Goal: Task Accomplishment & Management: Complete application form

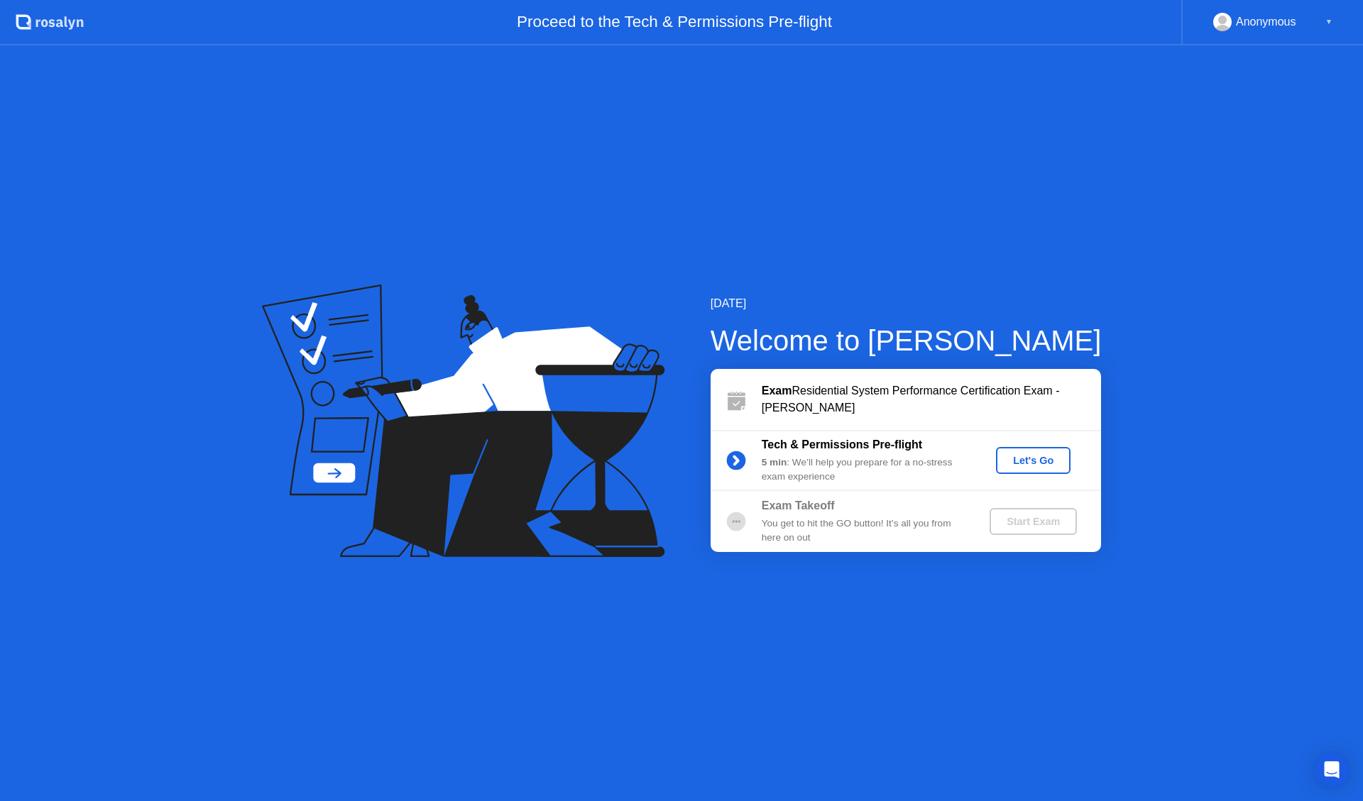
click at [1028, 456] on div "Let's Go" at bounding box center [1032, 460] width 63 height 11
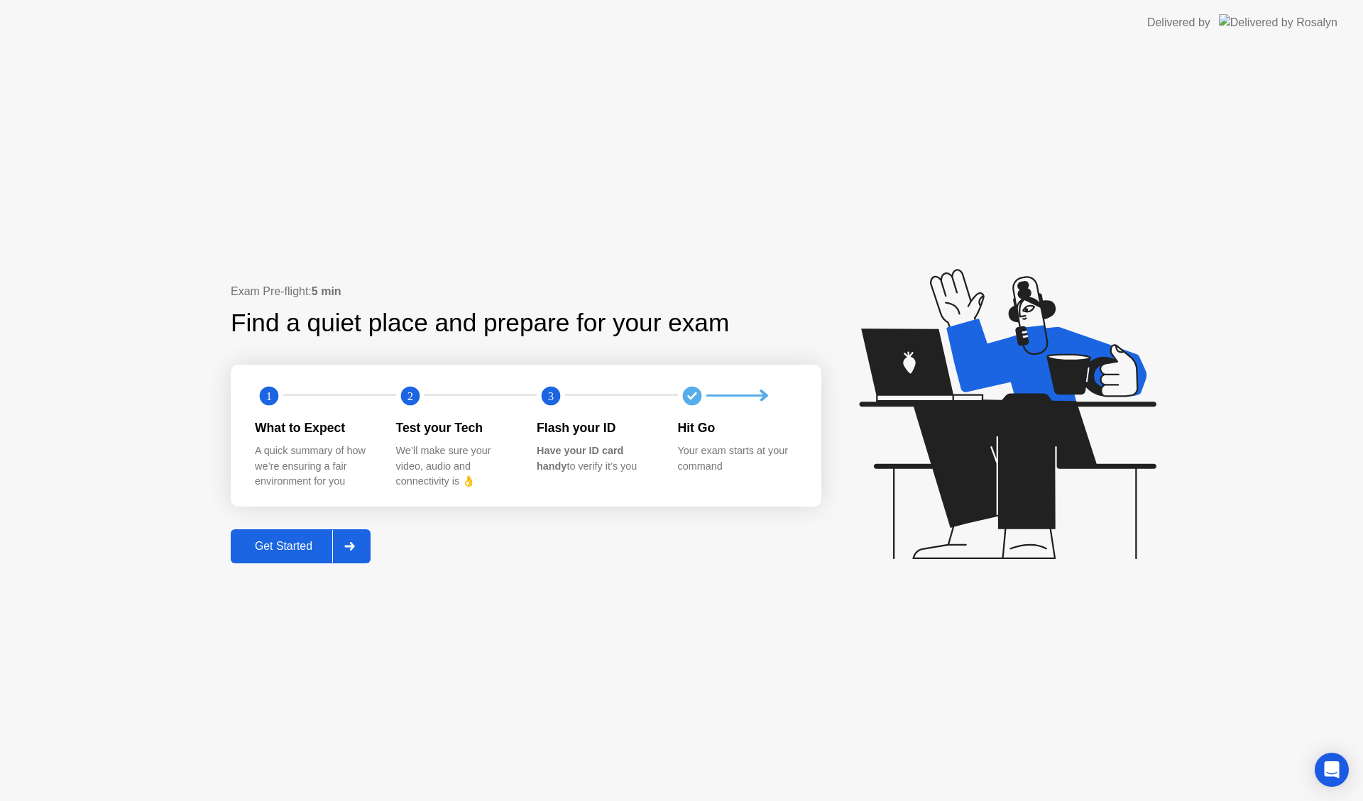
click at [300, 549] on div "Get Started" at bounding box center [283, 546] width 97 height 13
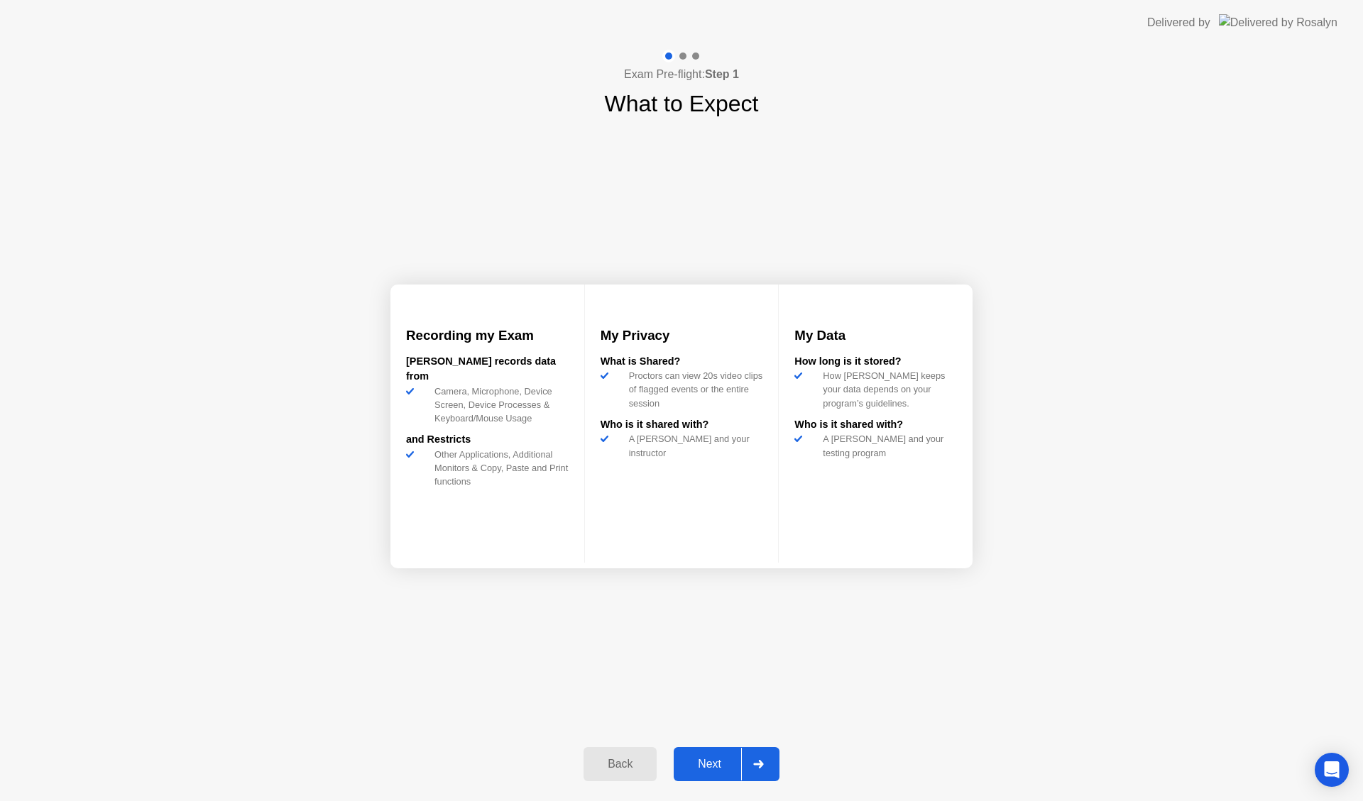
click at [708, 761] on div "Next" at bounding box center [709, 764] width 63 height 13
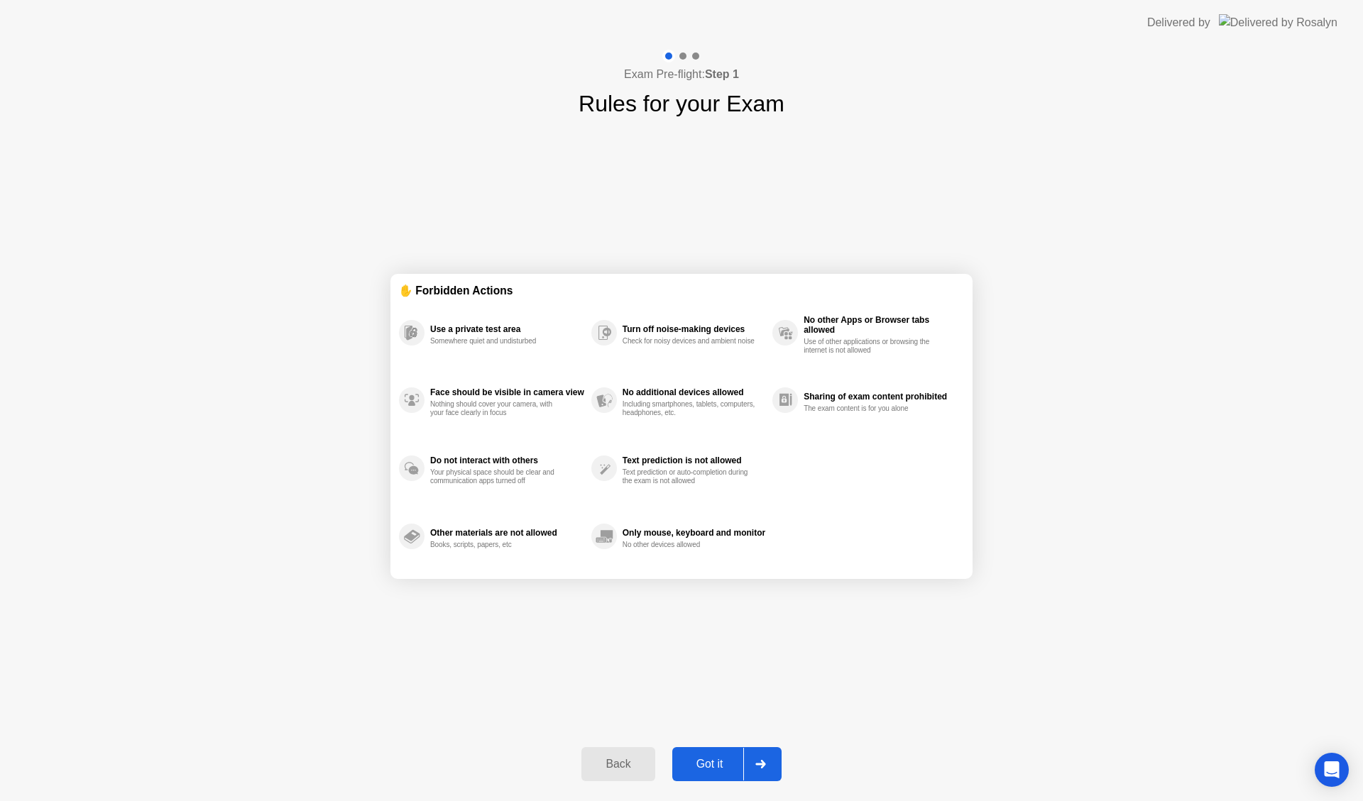
click at [708, 761] on div "Got it" at bounding box center [709, 764] width 67 height 13
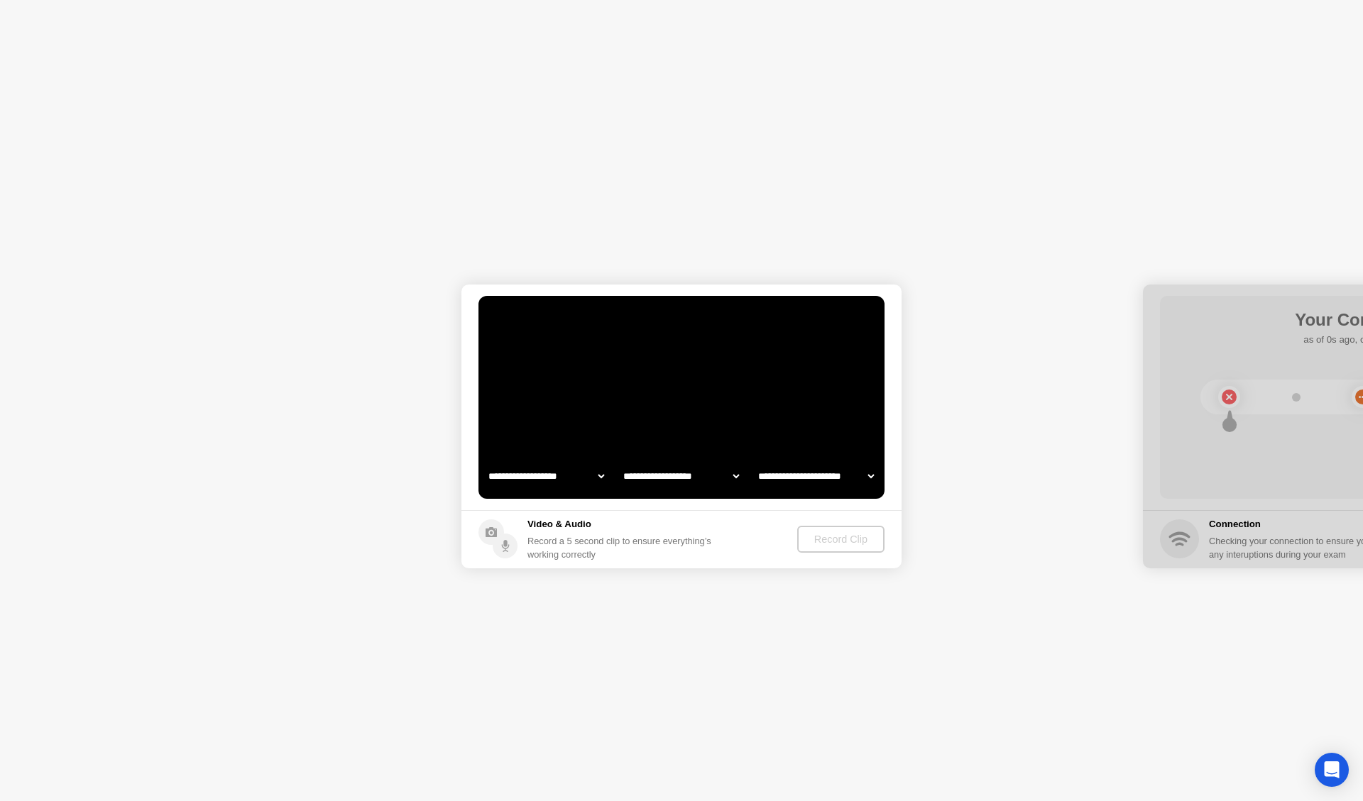
select select "**********"
select select "*******"
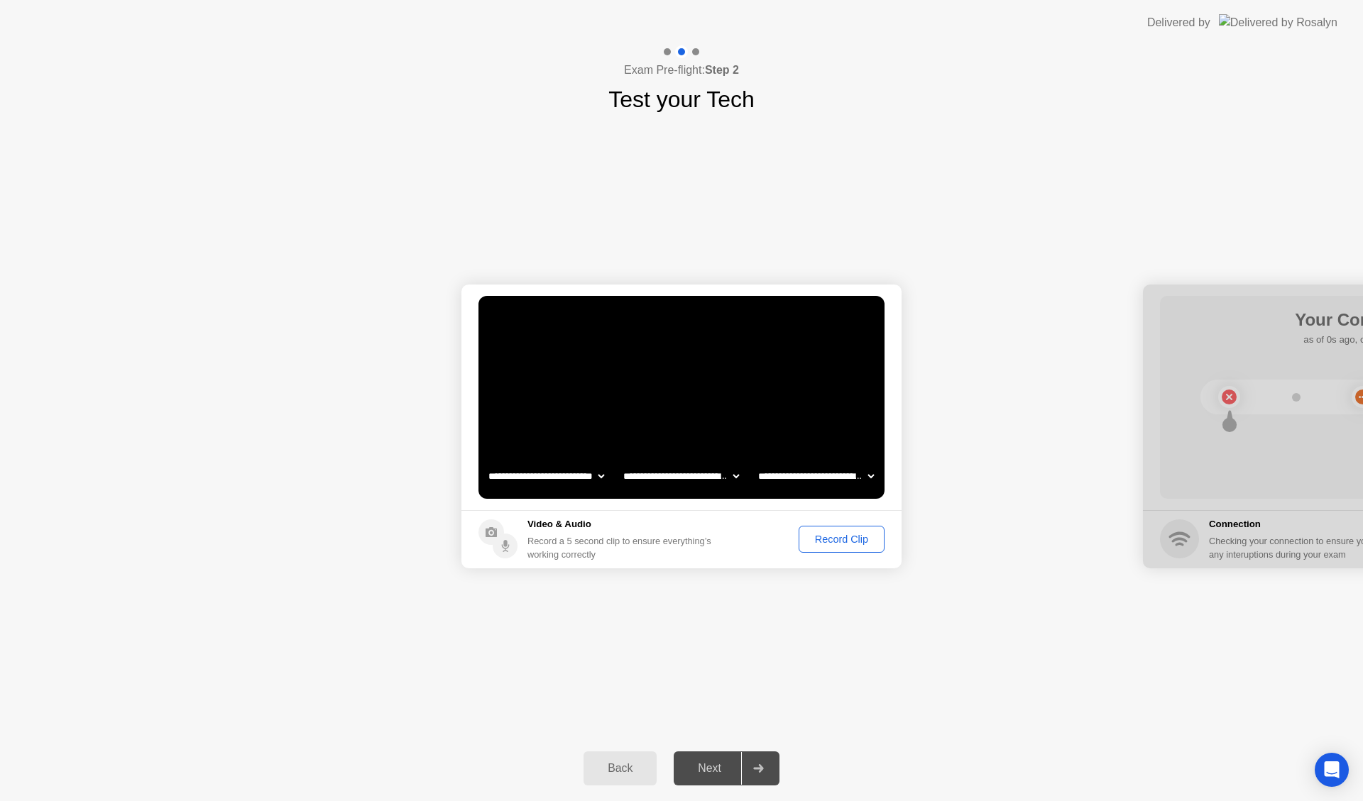
click at [867, 542] on div "Record Clip" at bounding box center [841, 539] width 76 height 11
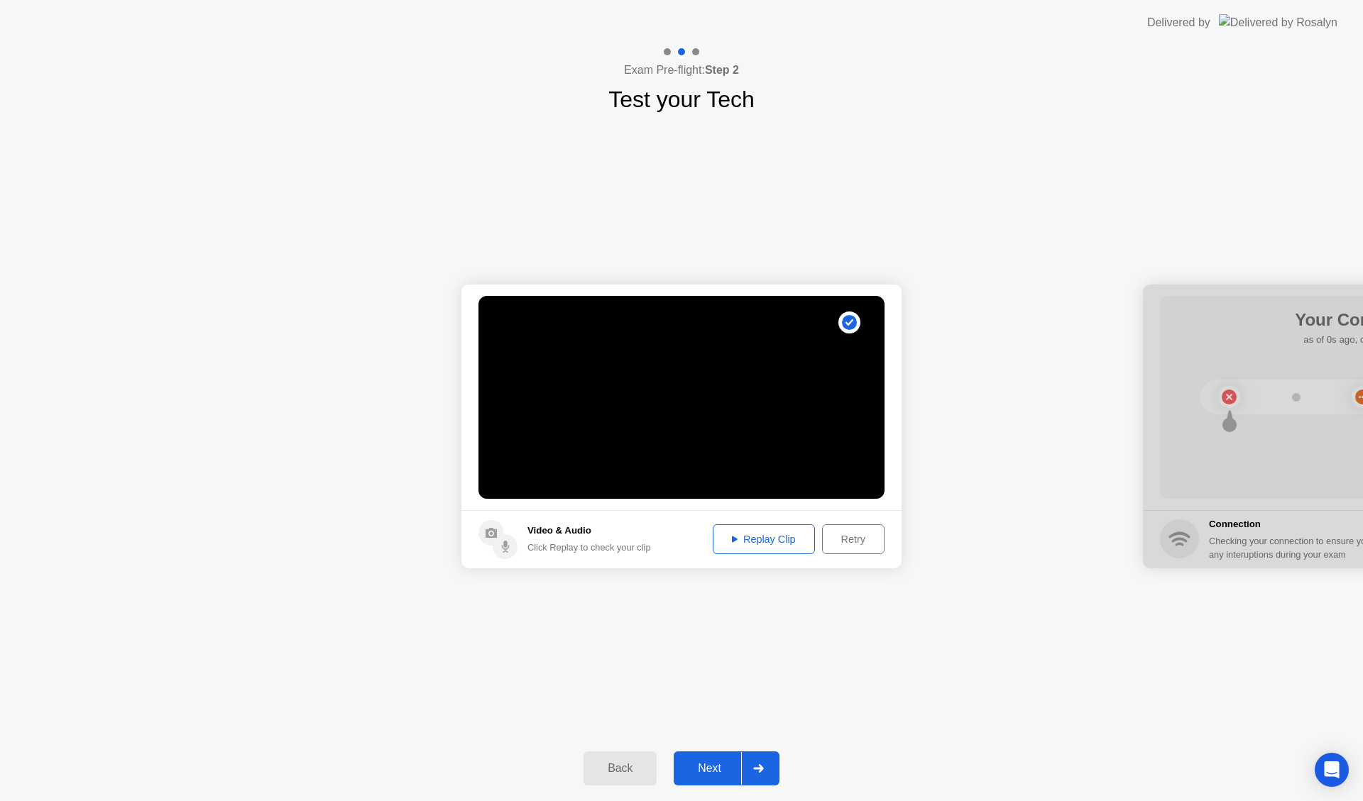
click at [708, 767] on div "Next" at bounding box center [709, 768] width 63 height 13
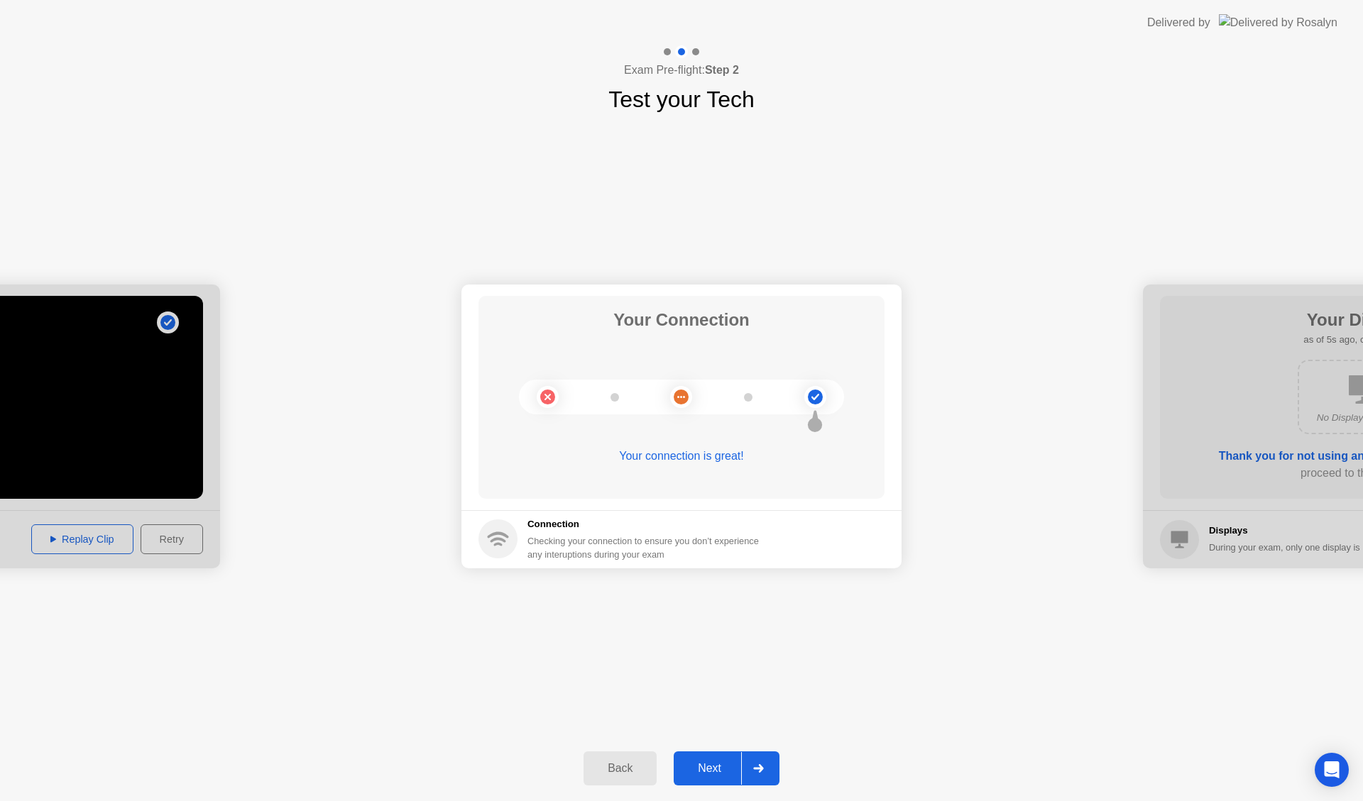
click at [708, 767] on div "Next" at bounding box center [709, 768] width 63 height 13
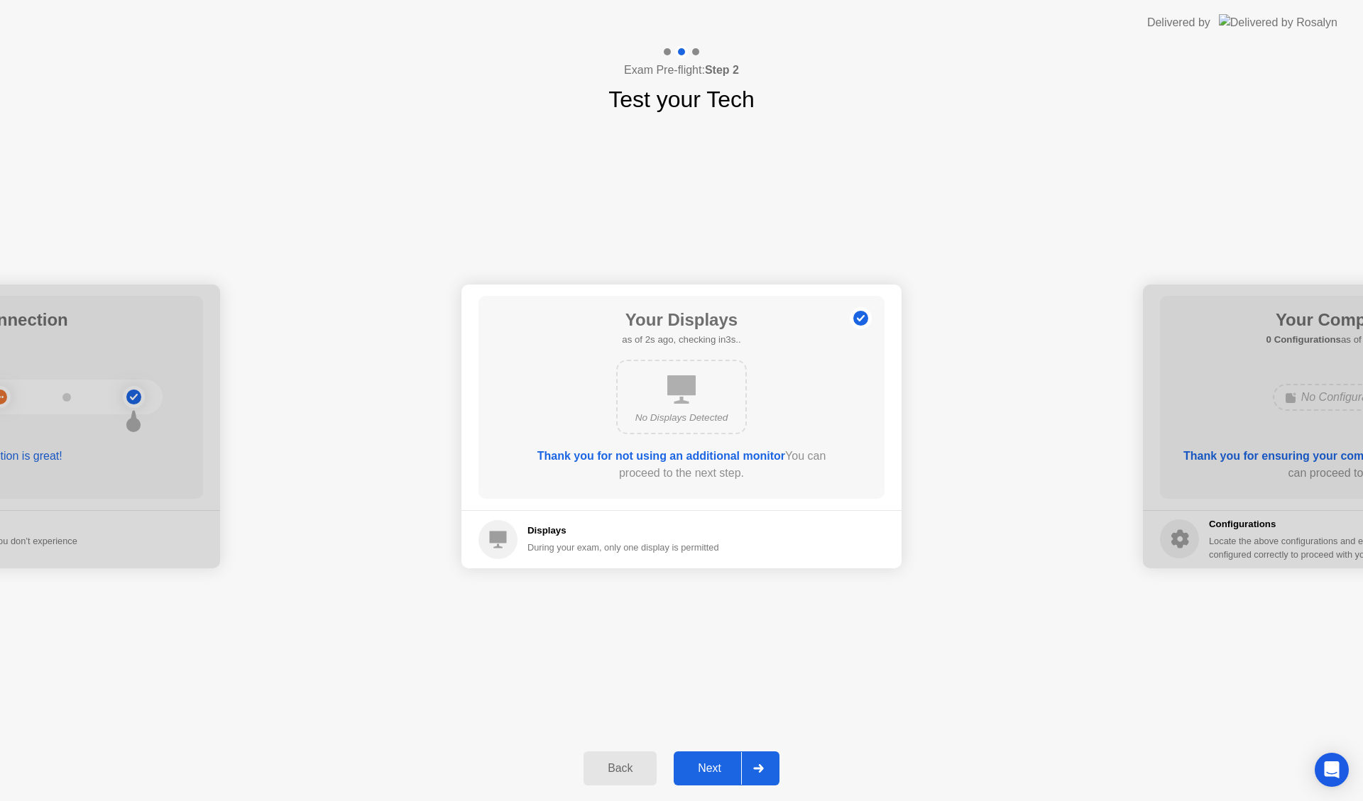
click at [708, 767] on div "Next" at bounding box center [709, 768] width 63 height 13
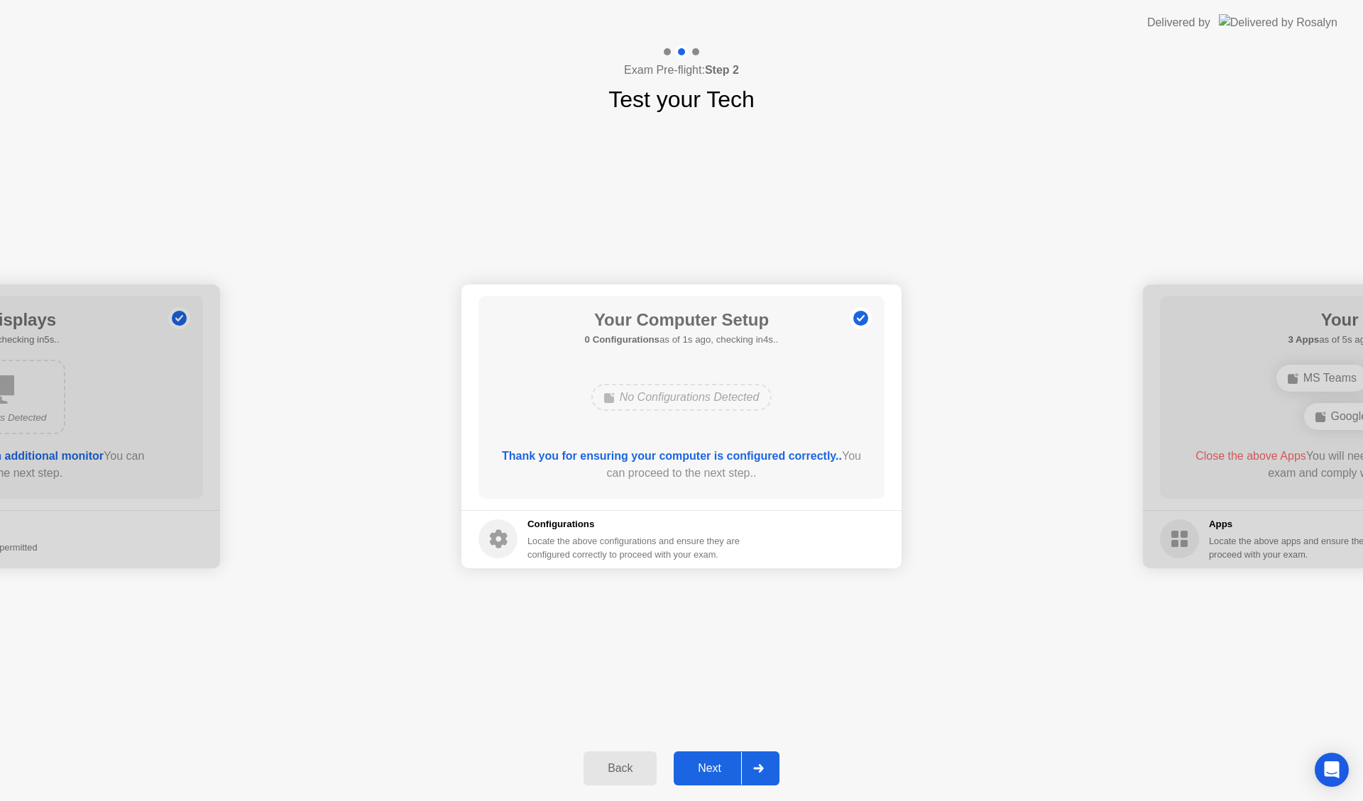
click at [708, 767] on div "Next" at bounding box center [709, 768] width 63 height 13
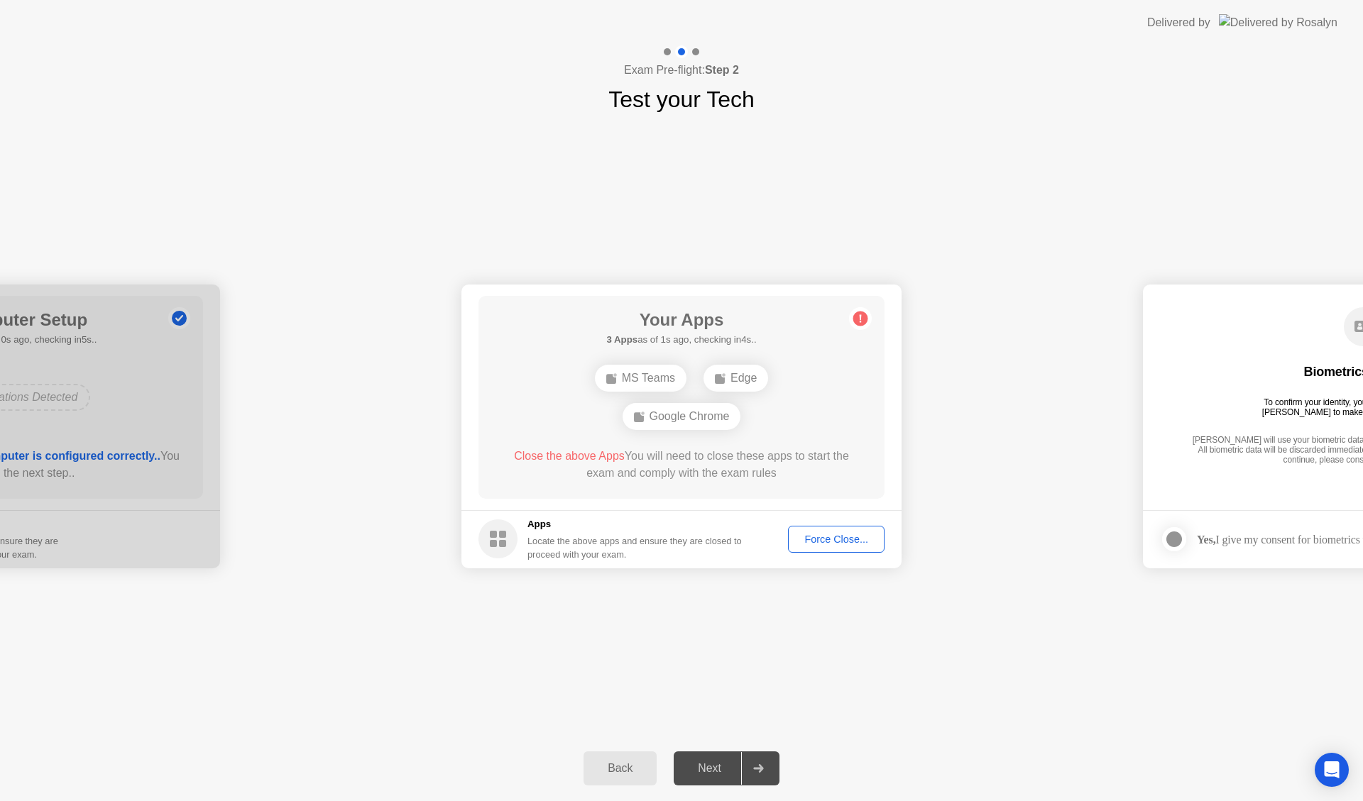
click at [824, 543] on div "Force Close..." at bounding box center [836, 539] width 87 height 11
click at [862, 539] on div "Force Close..." at bounding box center [836, 539] width 87 height 11
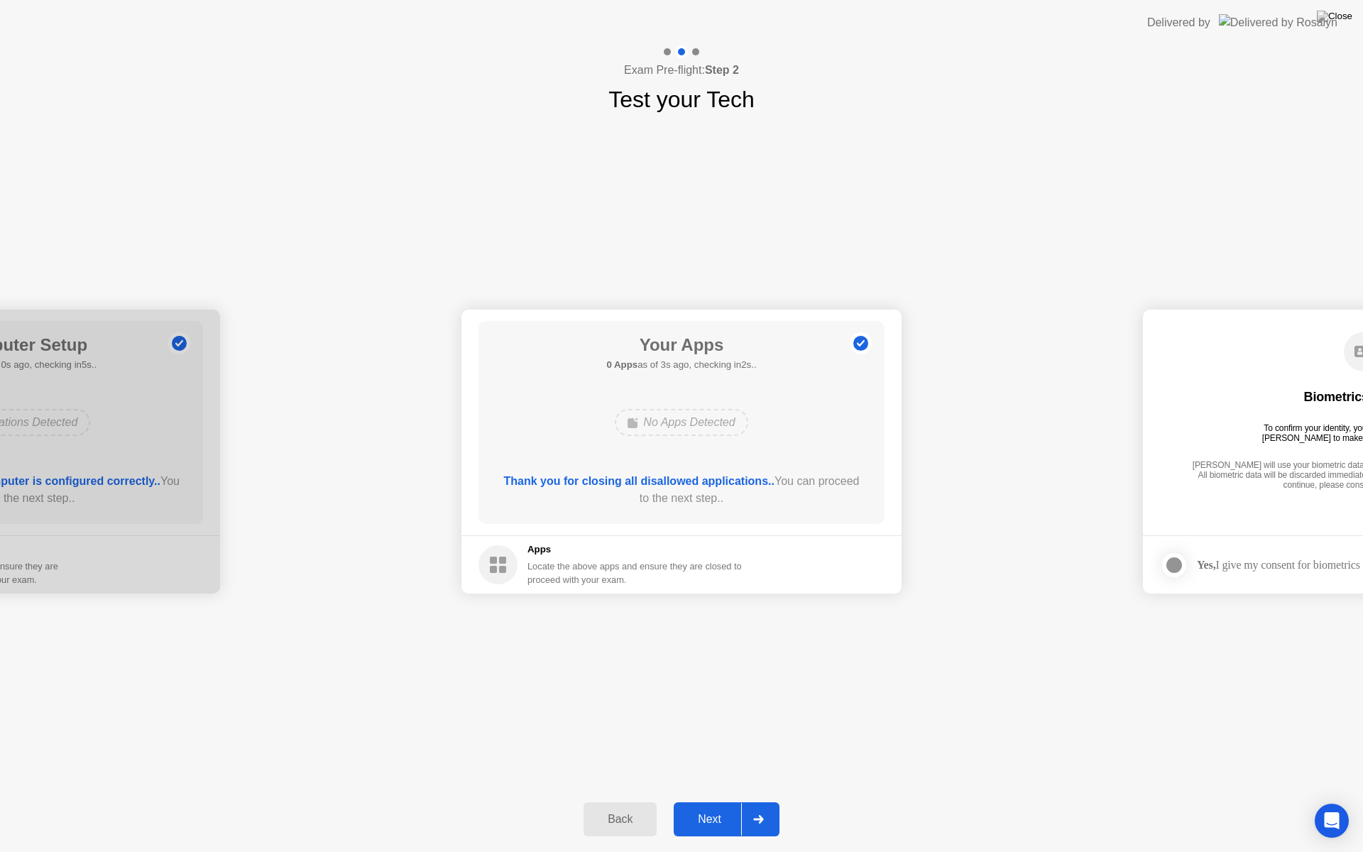
click at [724, 801] on div "Next" at bounding box center [709, 819] width 63 height 13
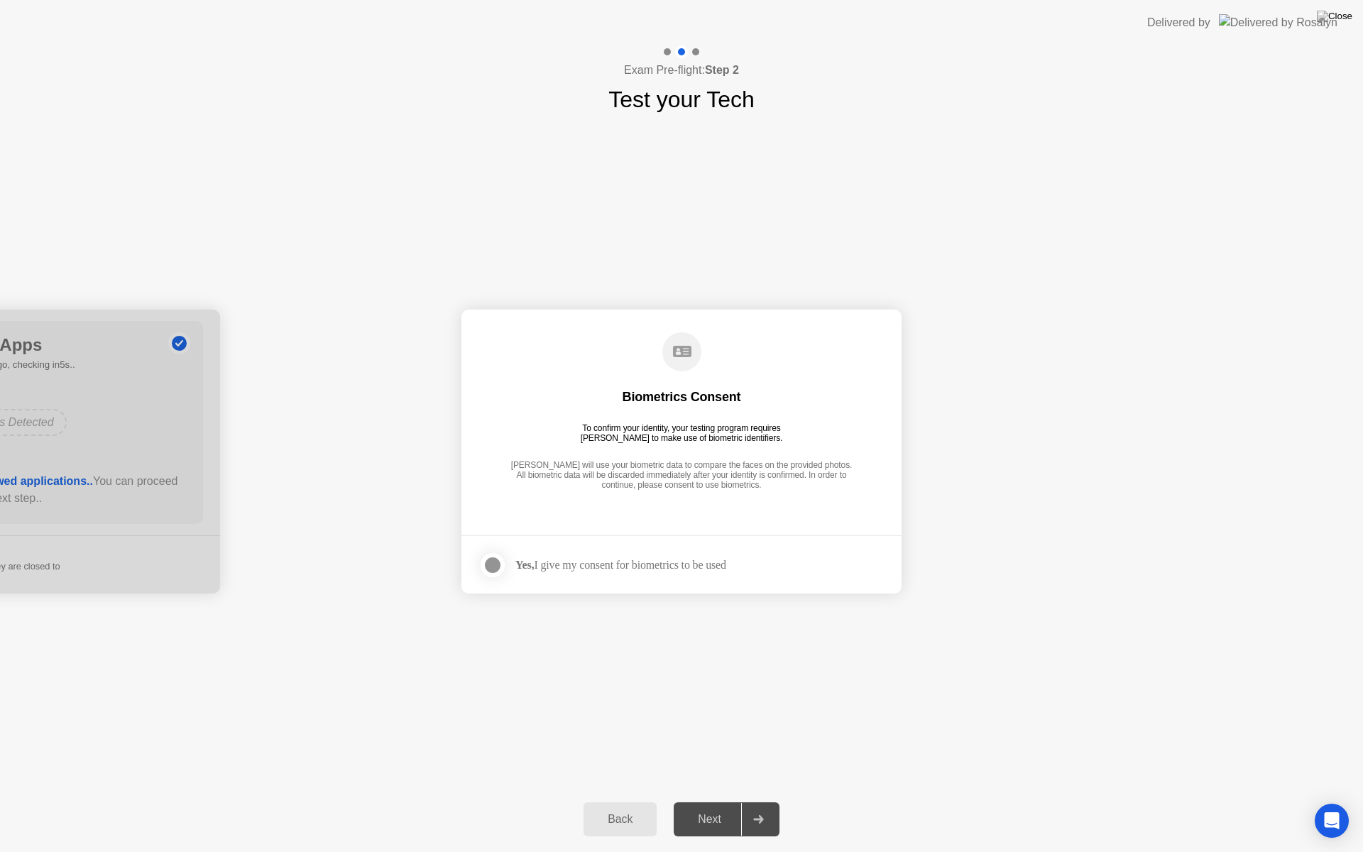
click at [498, 571] on div at bounding box center [492, 564] width 17 height 17
click at [710, 801] on button "Next" at bounding box center [727, 819] width 106 height 34
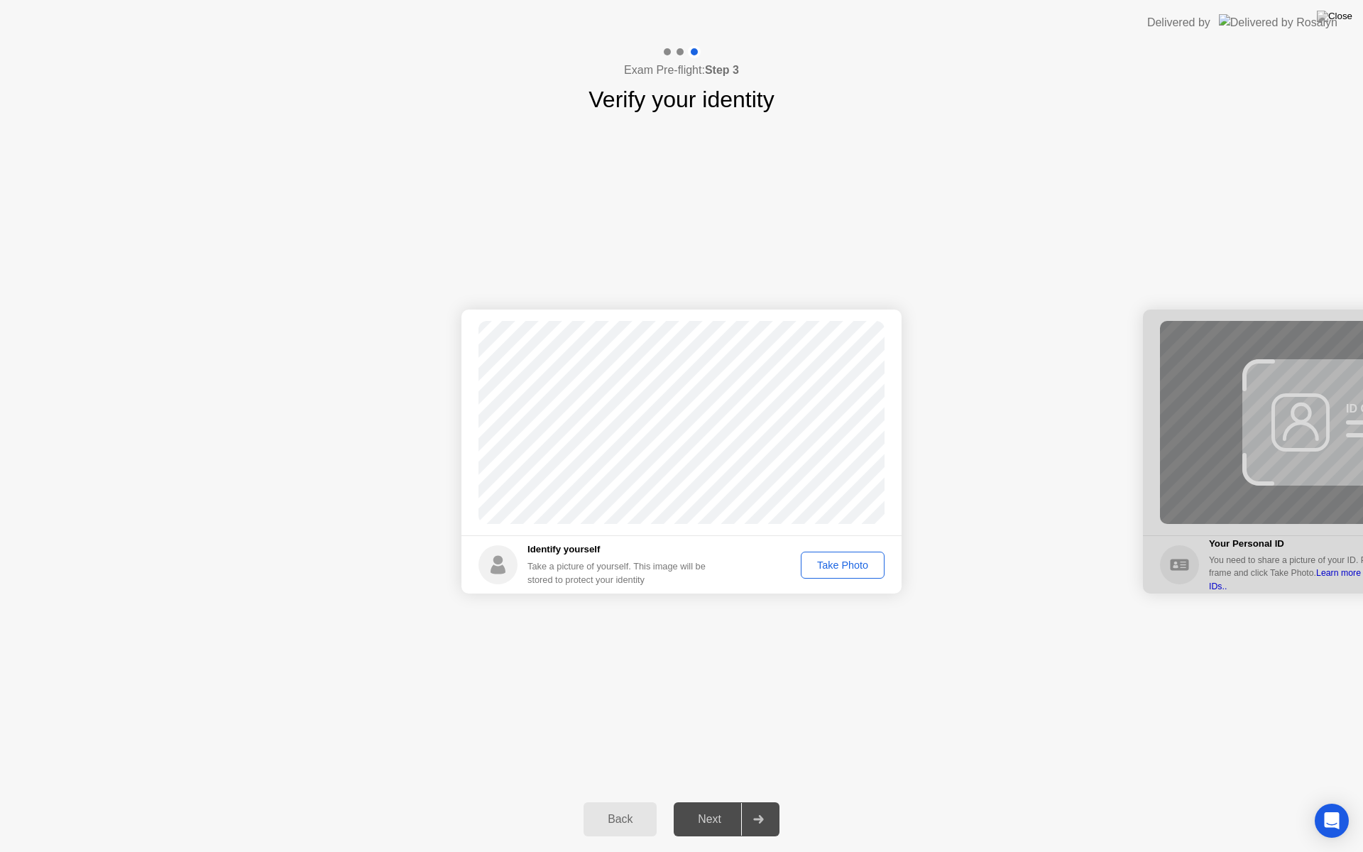
click at [828, 551] on button "Take Photo" at bounding box center [843, 564] width 84 height 27
click at [715, 801] on div "Next" at bounding box center [709, 819] width 63 height 13
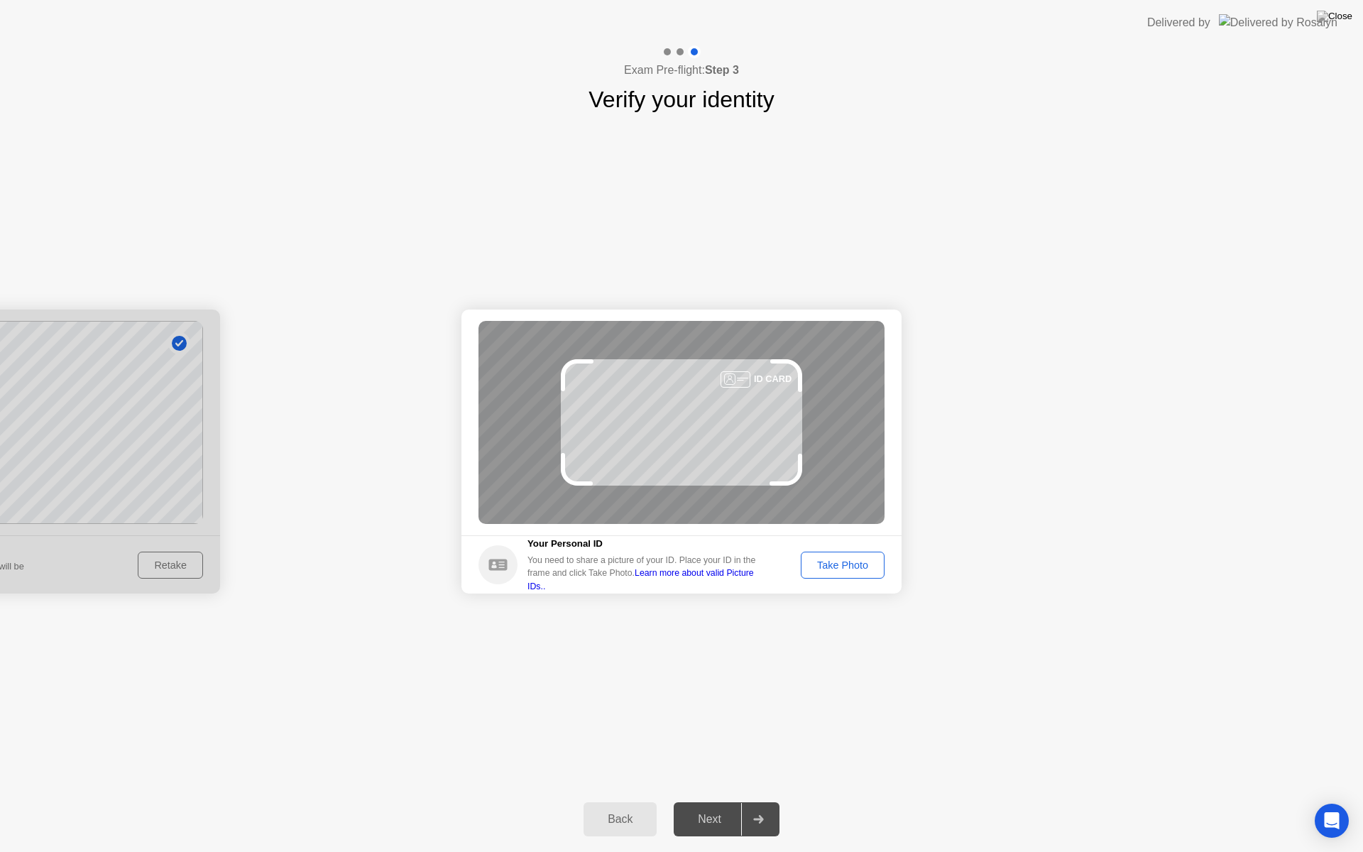
click at [869, 568] on div "Take Photo" at bounding box center [843, 564] width 74 height 11
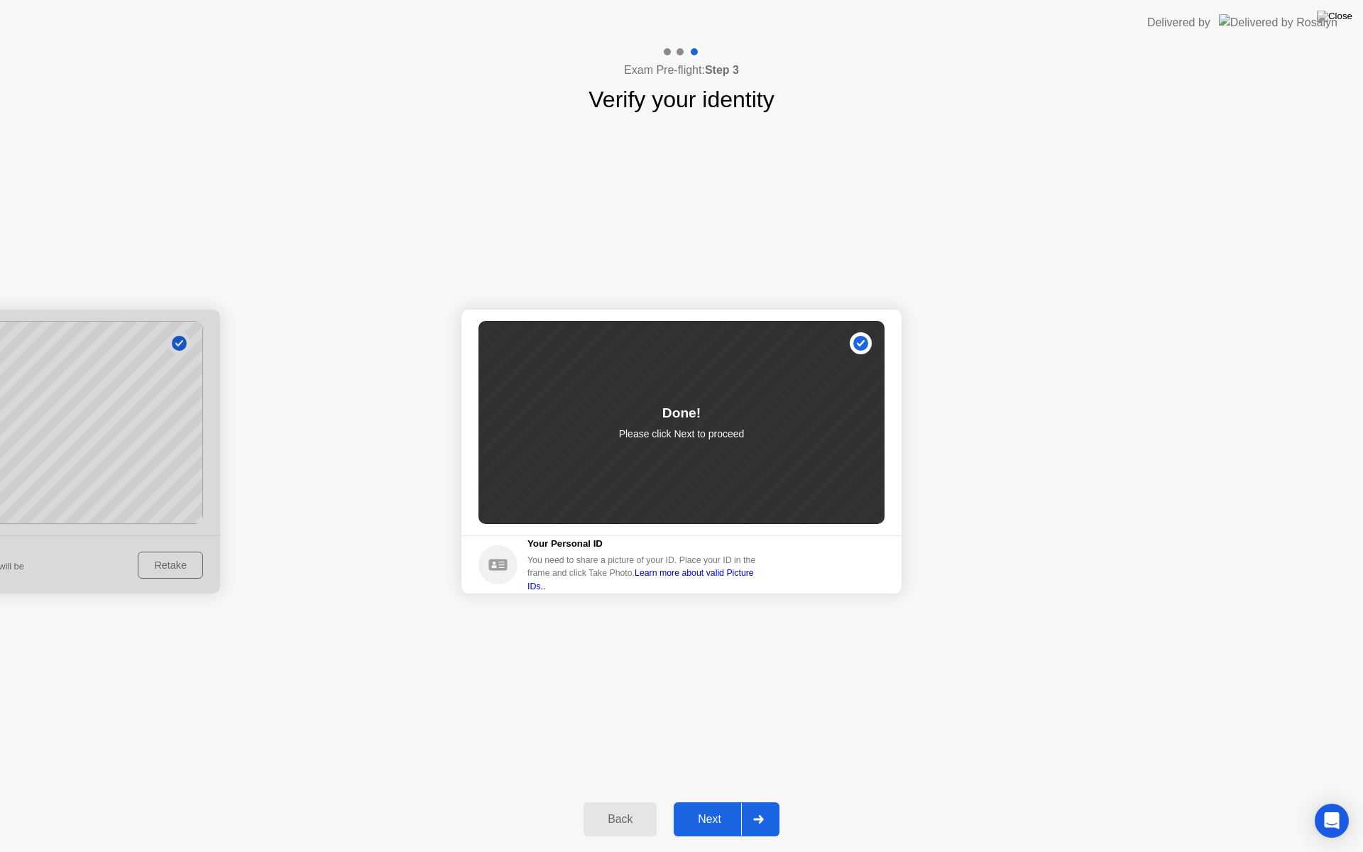
click at [684, 801] on div "Next" at bounding box center [709, 819] width 63 height 13
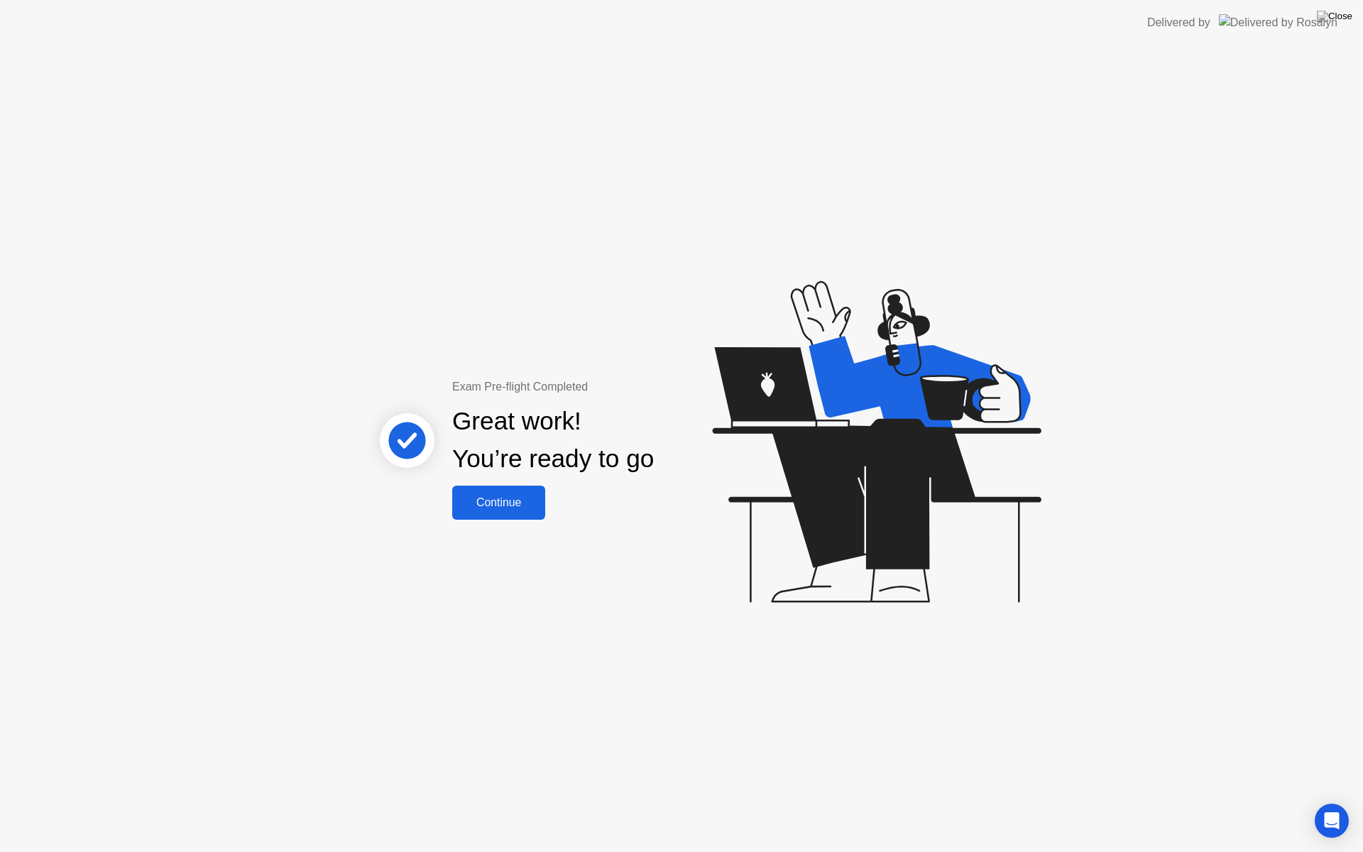
click at [470, 498] on div "Continue" at bounding box center [498, 502] width 84 height 13
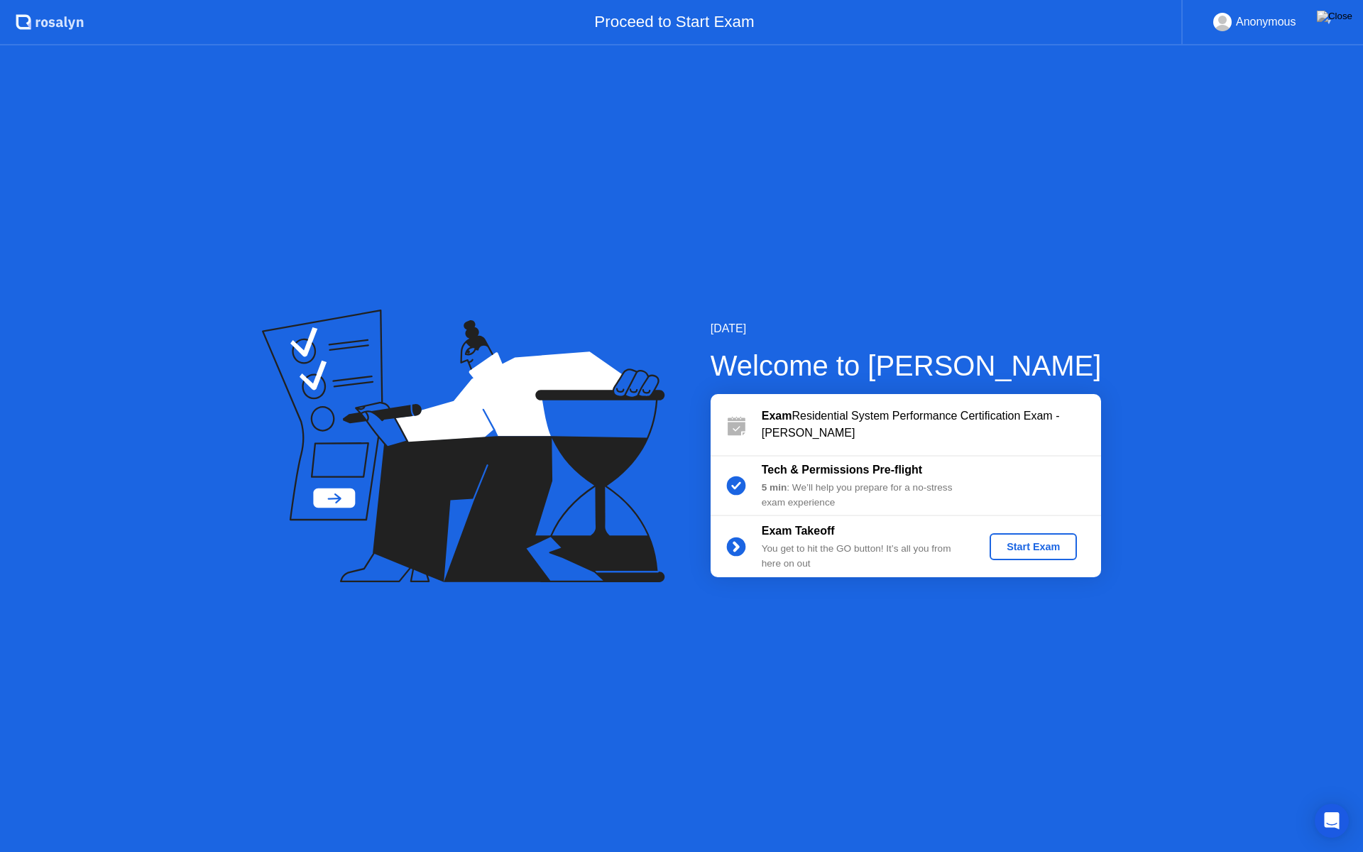
click at [1051, 552] on div "Start Exam" at bounding box center [1033, 546] width 76 height 11
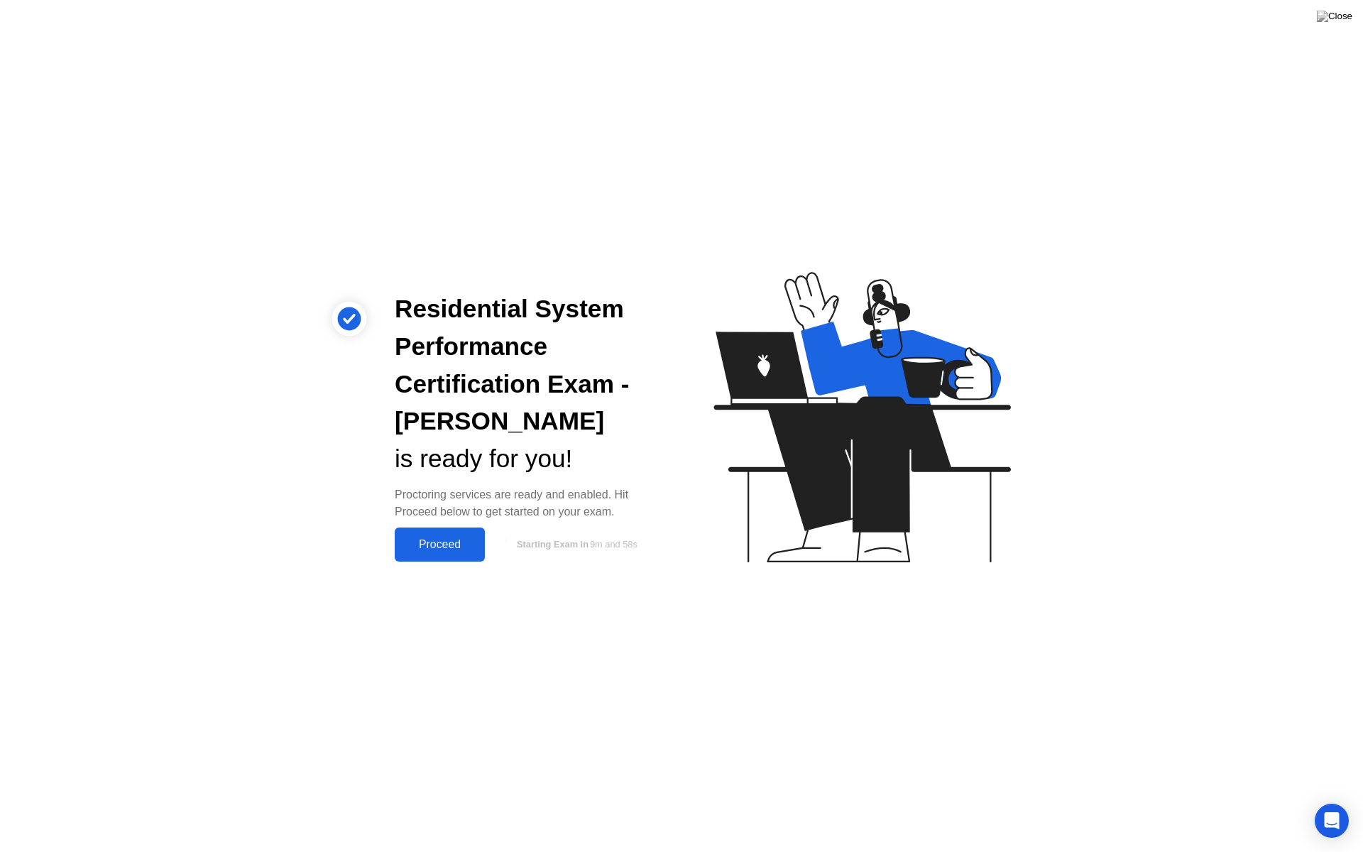
click at [434, 550] on div "Proceed" at bounding box center [440, 544] width 82 height 13
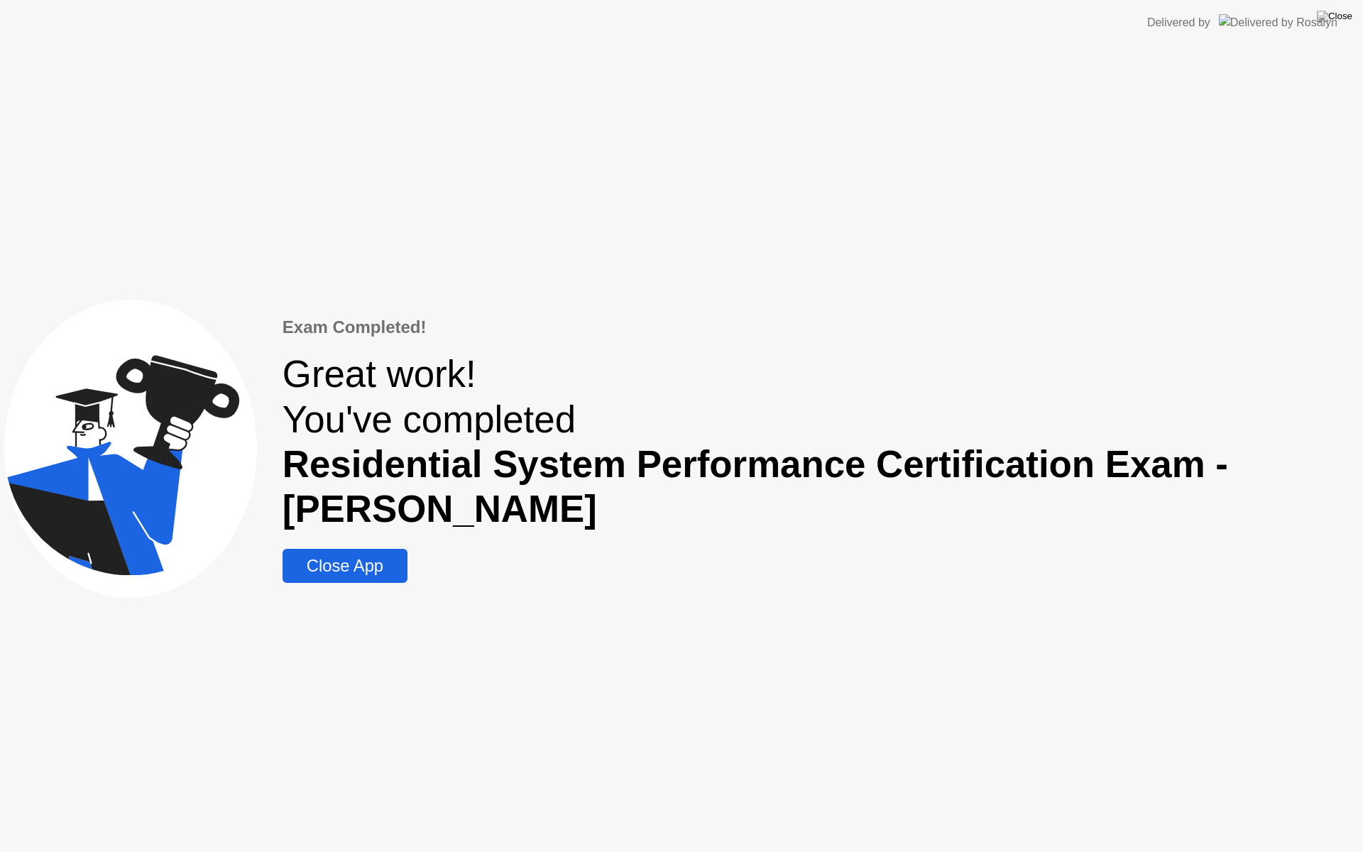
click at [351, 564] on div "Close App" at bounding box center [345, 566] width 116 height 20
